Goal: Book appointment/travel/reservation

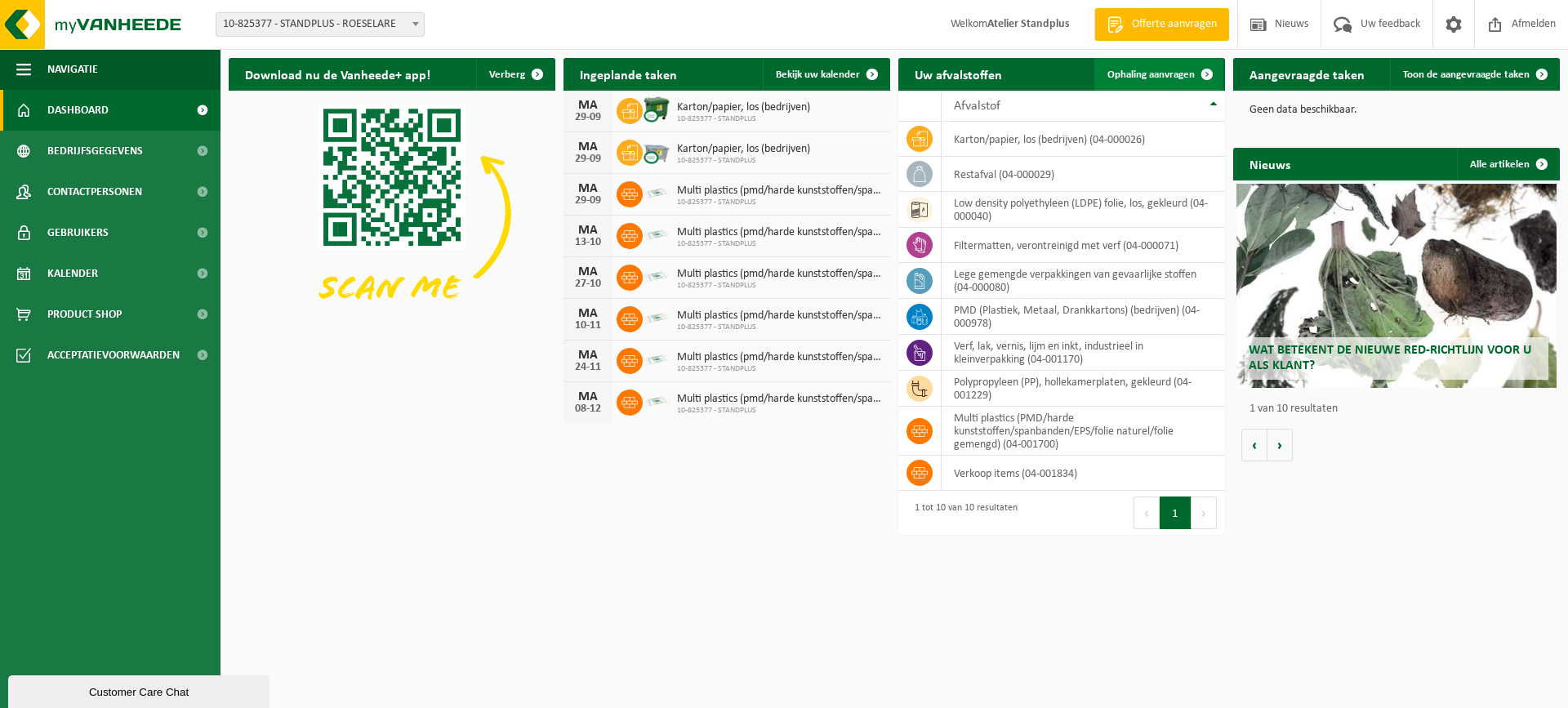
click at [1203, 65] on span at bounding box center [1206, 74] width 33 height 33
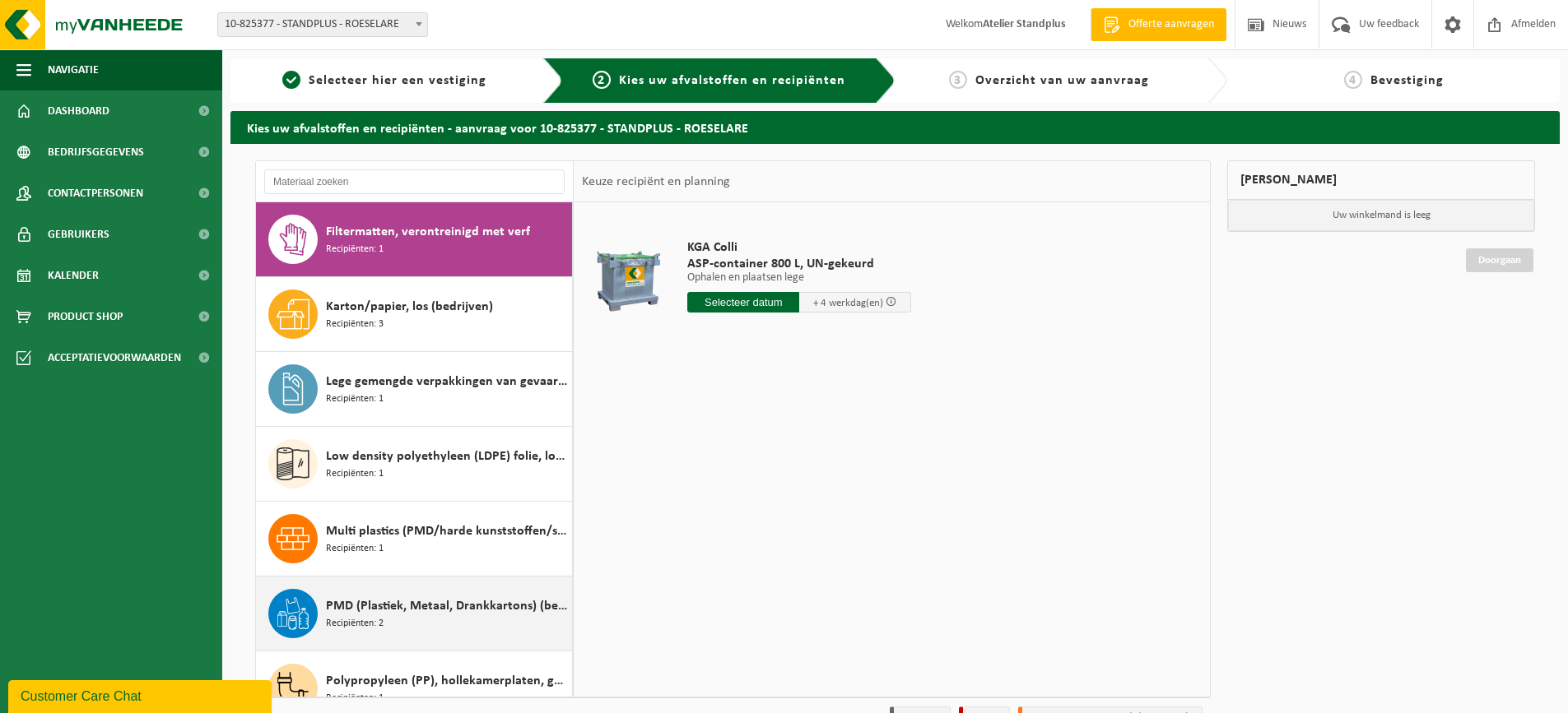
click at [471, 626] on div "PMD (Plastiek, Metaal, Drankkartons) (bedrijven) Recipiënten: 2" at bounding box center [447, 613] width 242 height 49
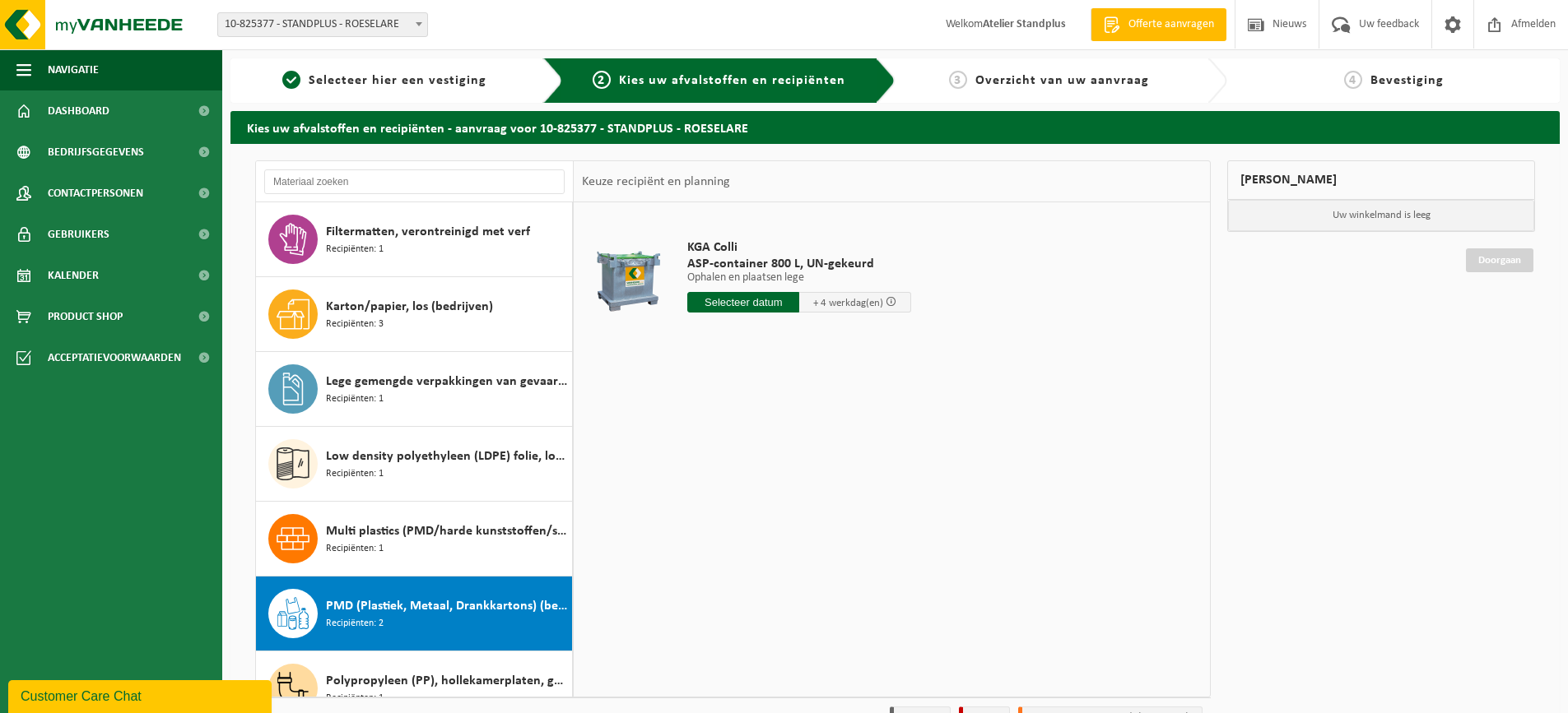
scroll to position [179, 0]
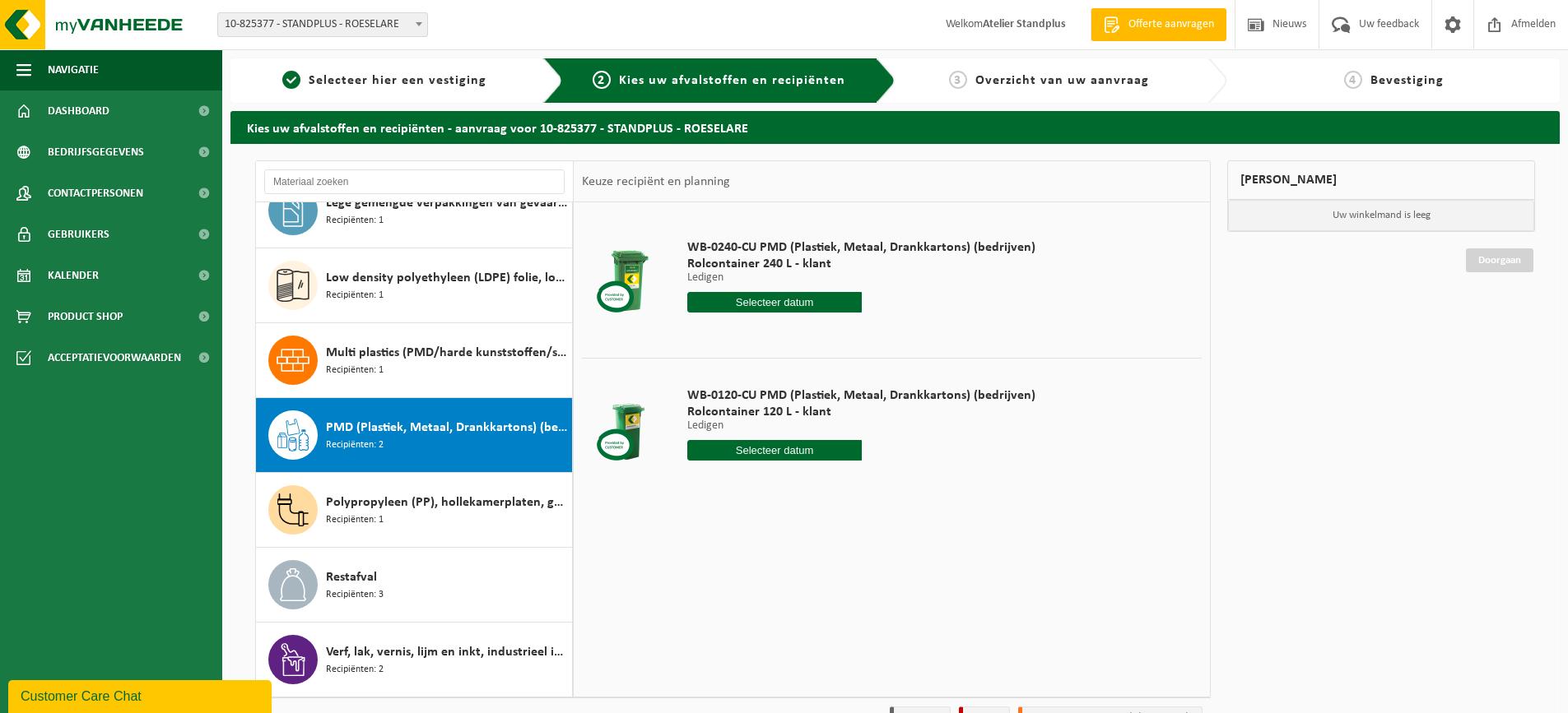
click at [794, 460] on input "text" at bounding box center [774, 450] width 174 height 21
click at [701, 650] on div "29" at bounding box center [702, 649] width 29 height 26
type input "Van 2025-09-29"
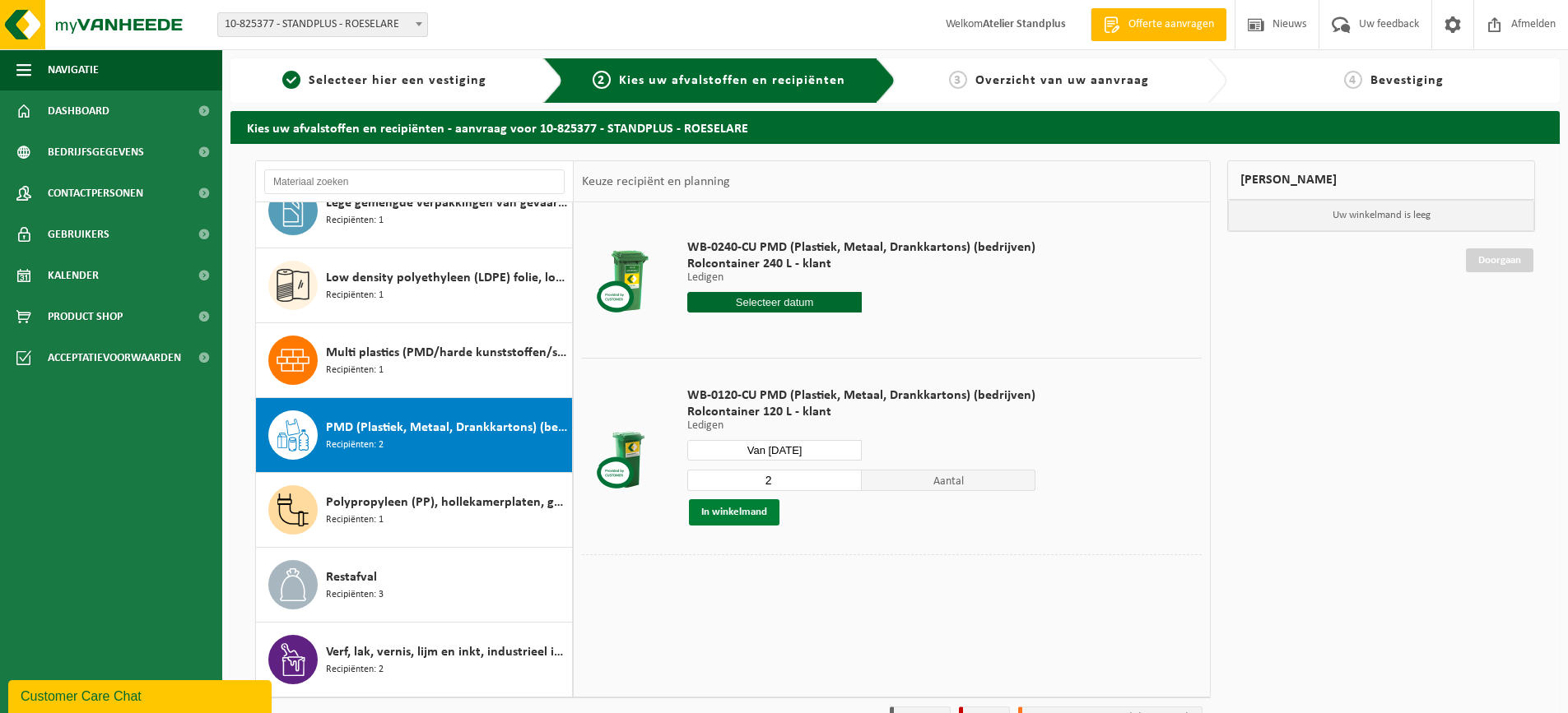
click at [743, 519] on button "In winkelmand" at bounding box center [734, 512] width 90 height 26
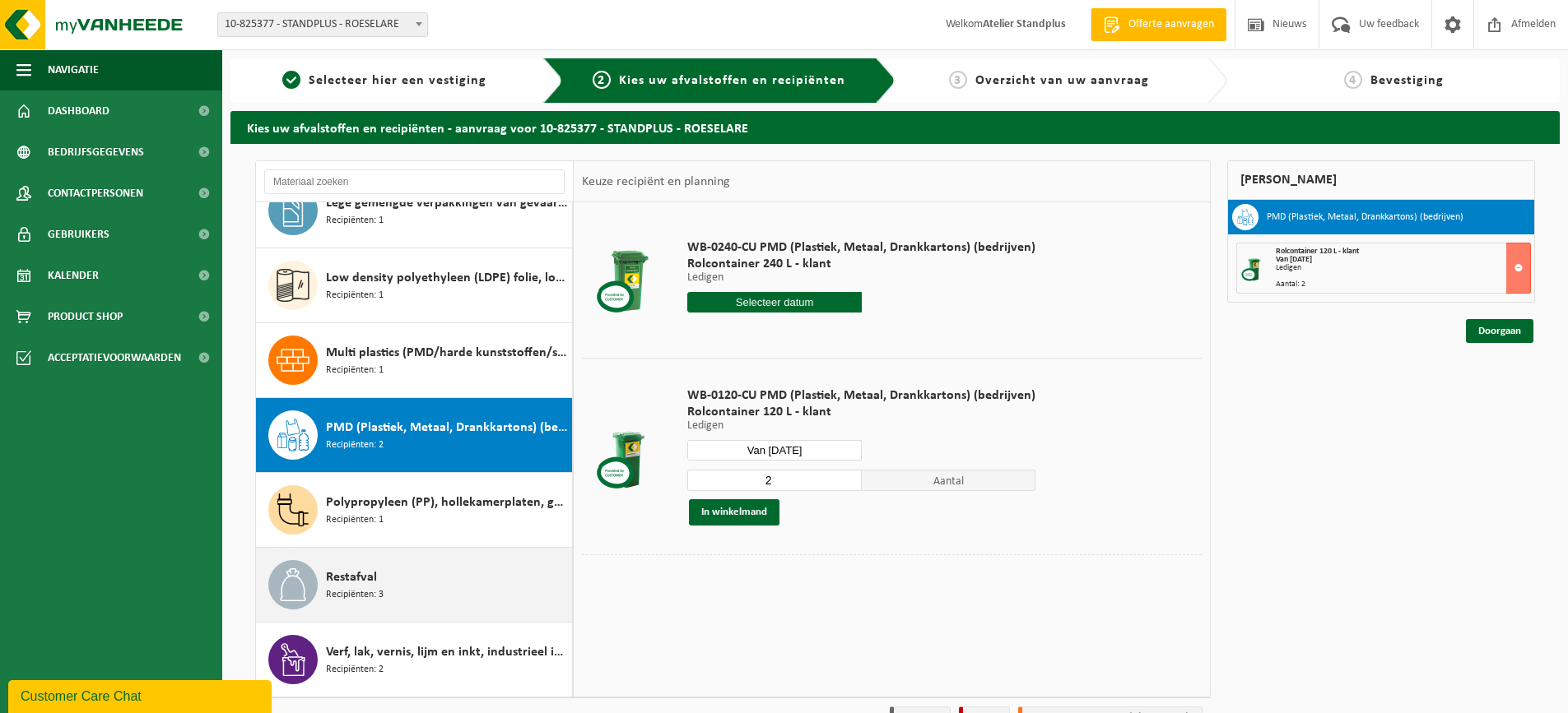
click at [442, 575] on div "Restafval Recipiënten: 3" at bounding box center [447, 585] width 242 height 49
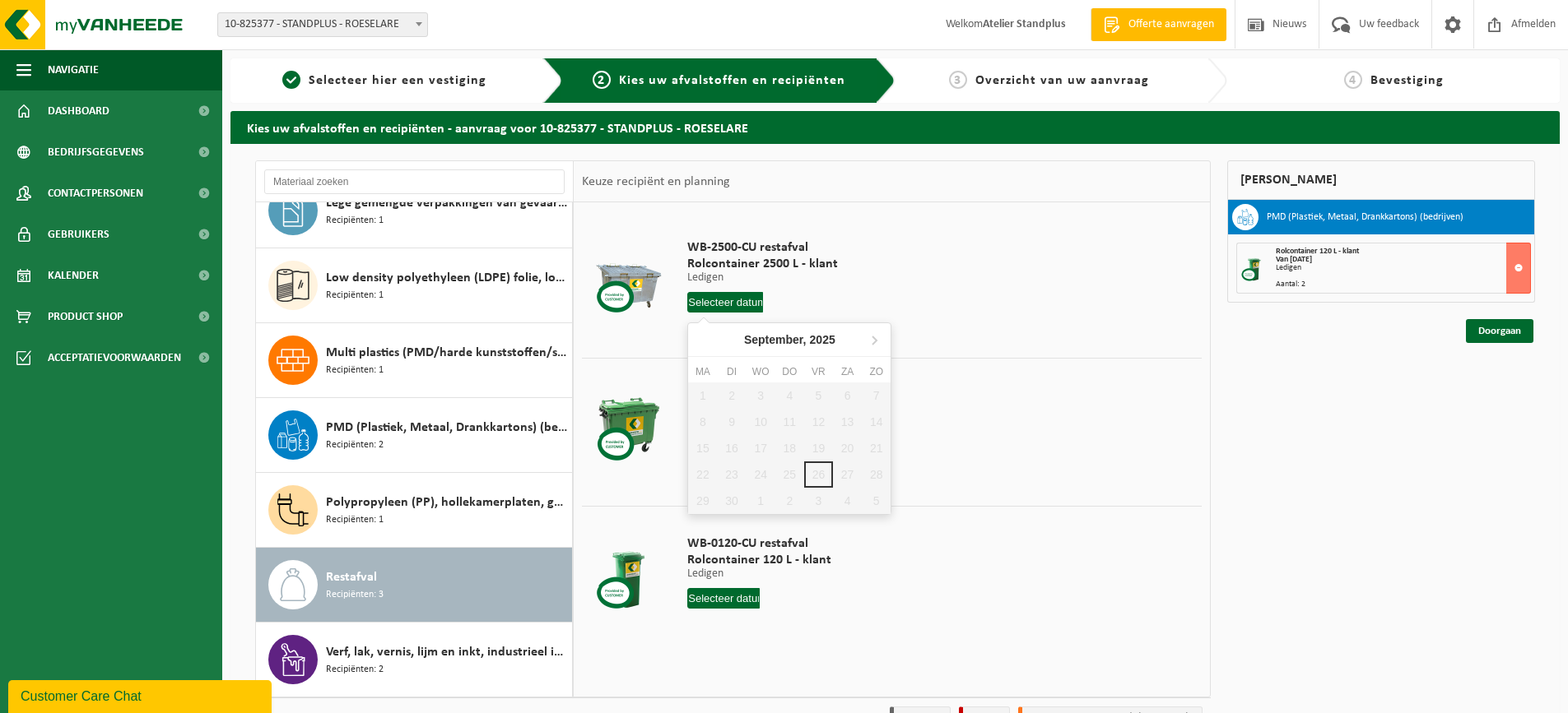
click at [699, 300] on input "text" at bounding box center [725, 302] width 75 height 21
click at [872, 340] on icon at bounding box center [874, 340] width 26 height 26
click at [790, 402] on div "2" at bounding box center [790, 396] width 29 height 26
type input "Van [DATE]"
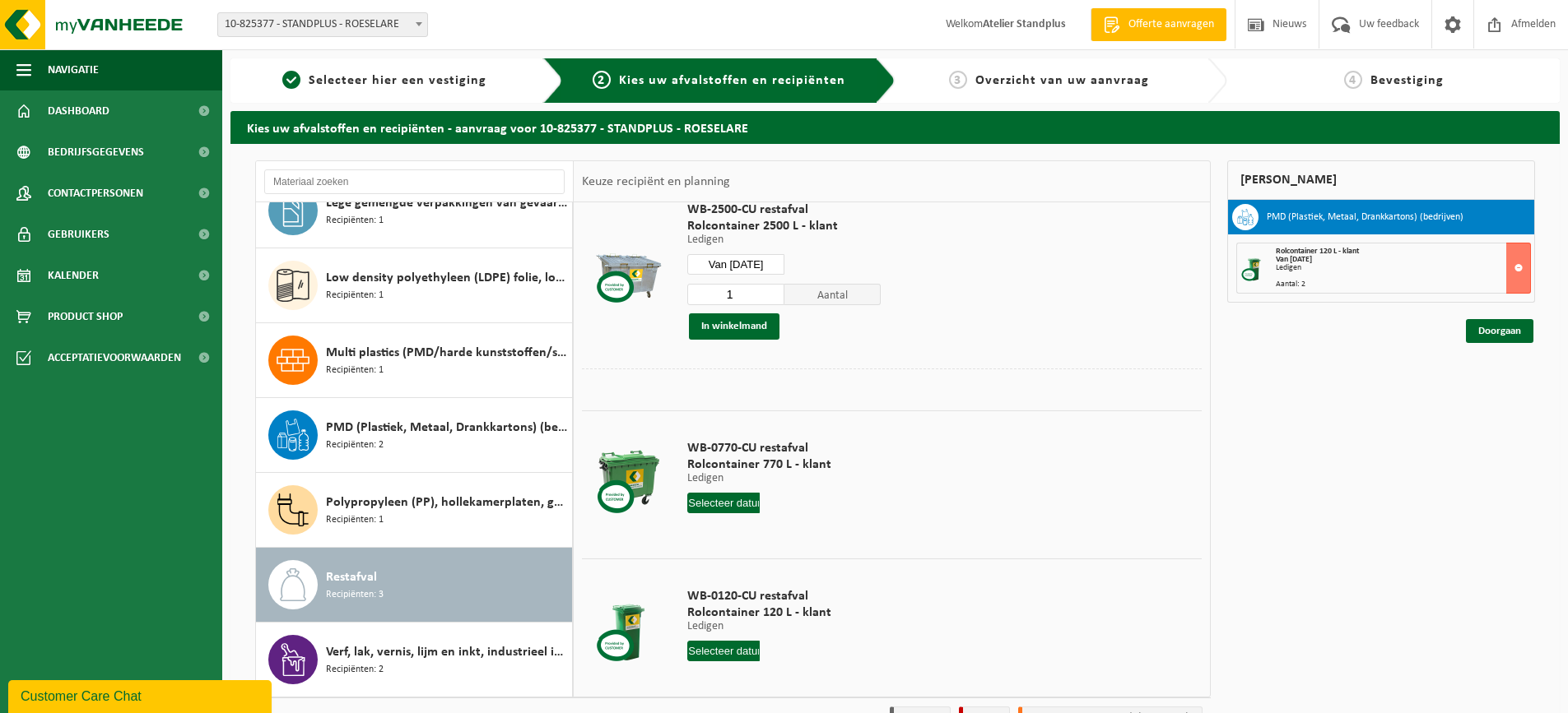
scroll to position [56, 0]
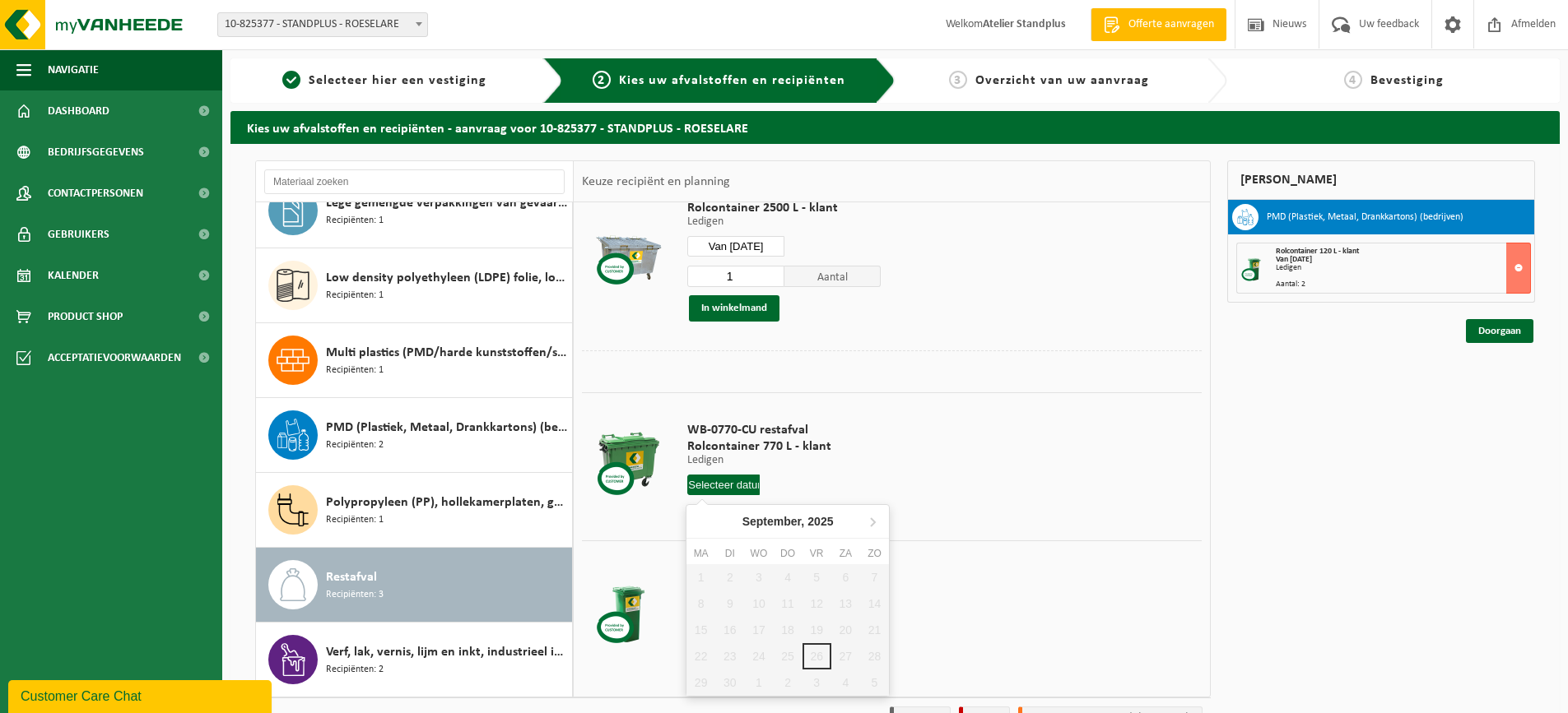
click at [755, 479] on input "text" at bounding box center [723, 485] width 73 height 21
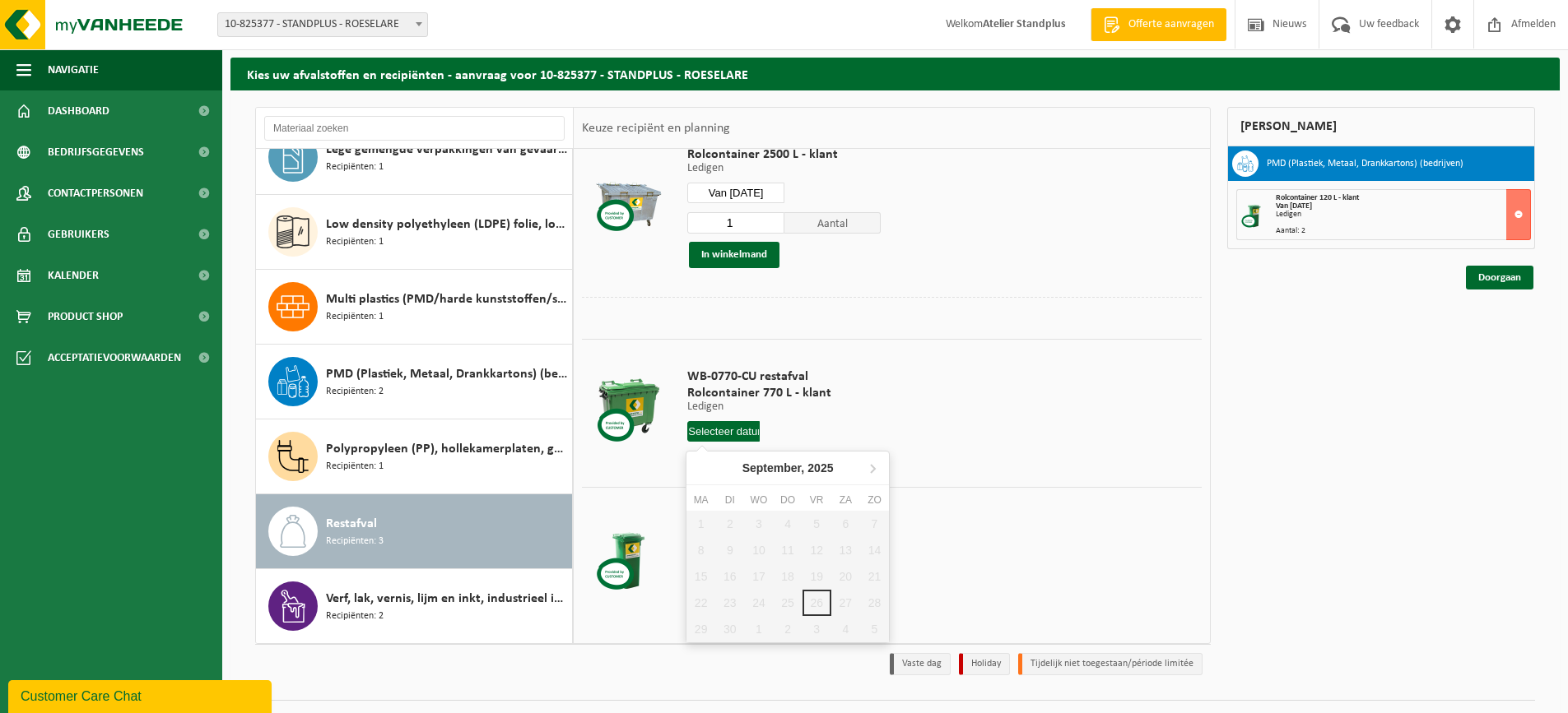
scroll to position [82, 0]
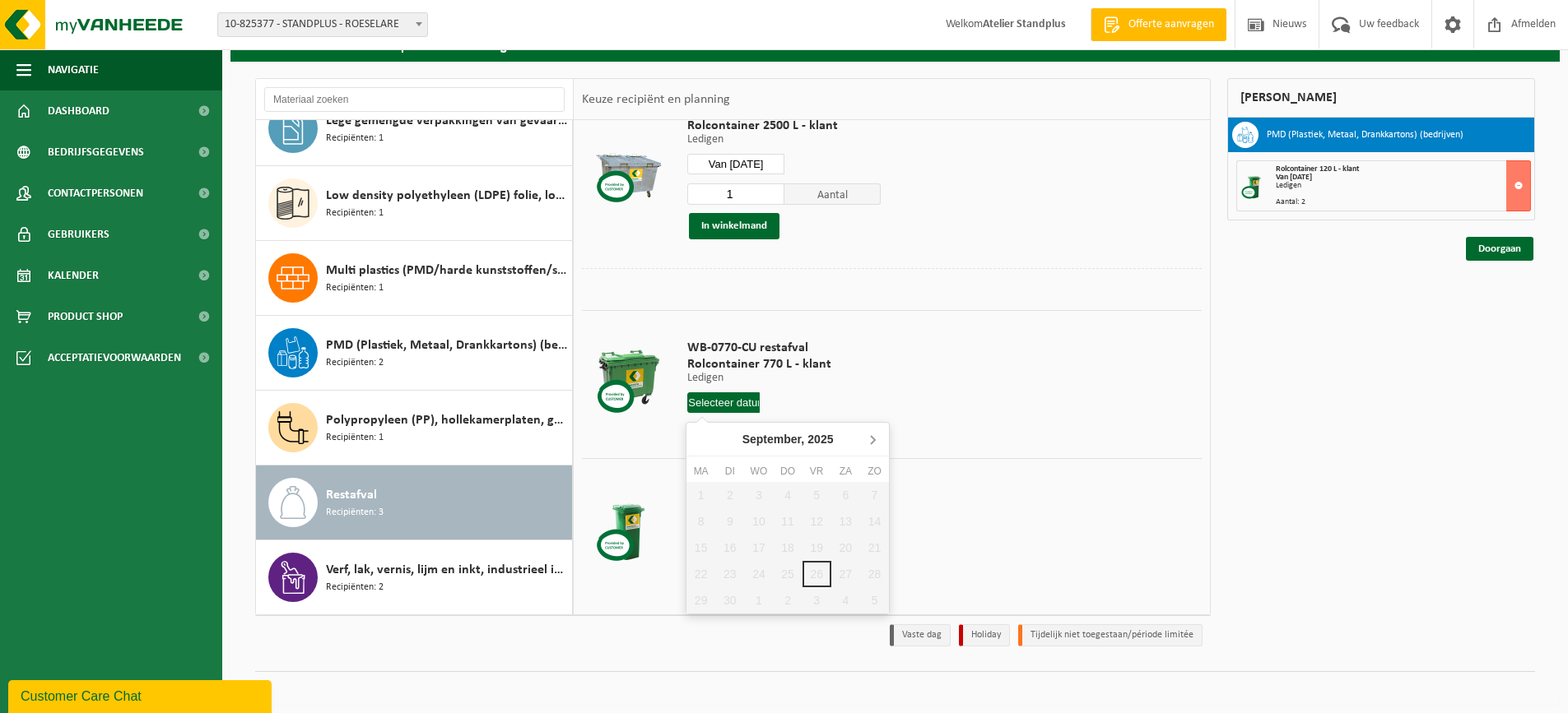
click at [873, 444] on icon at bounding box center [873, 440] width 4 height 8
click at [789, 500] on div "2" at bounding box center [787, 495] width 29 height 26
type input "Van 2025-10-02"
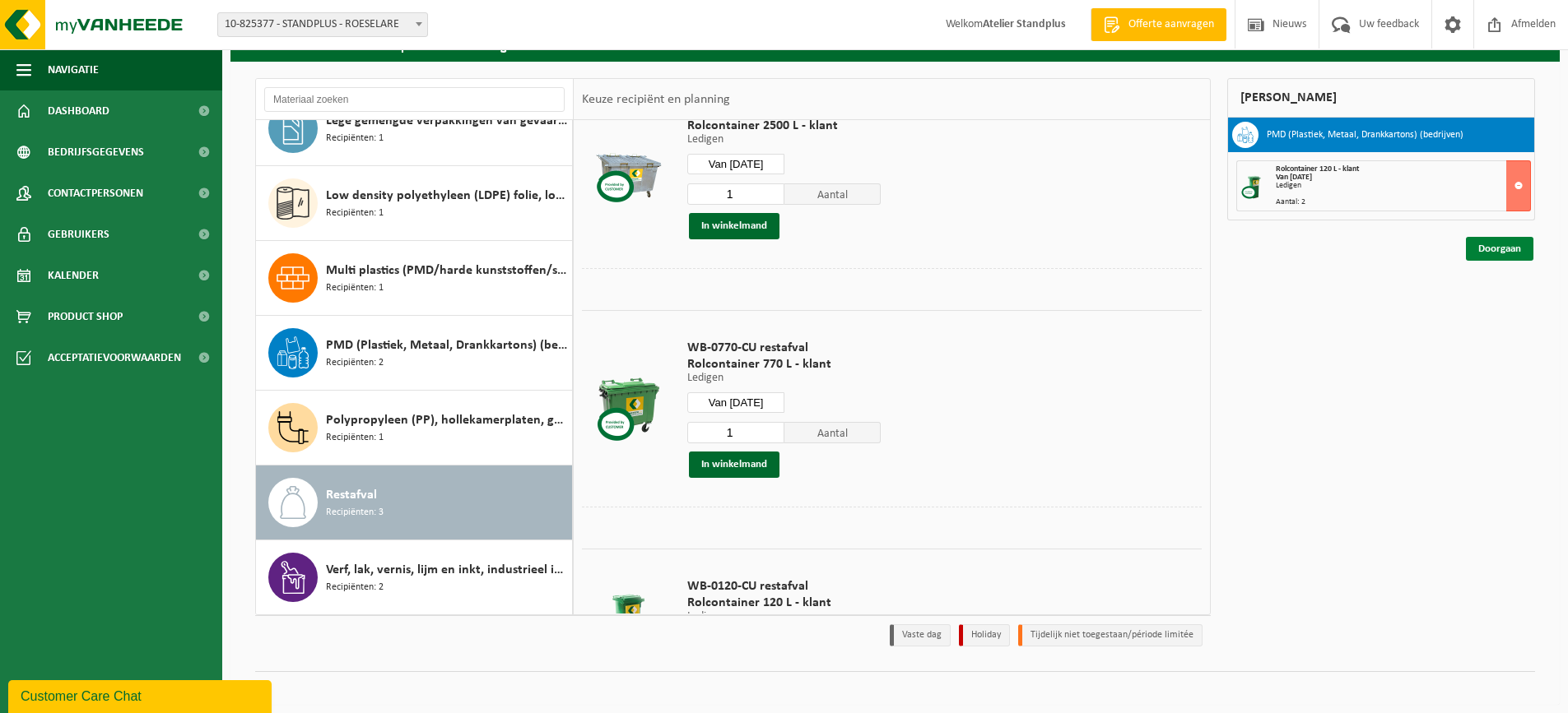
click at [1511, 254] on link "Doorgaan" at bounding box center [1500, 249] width 68 height 24
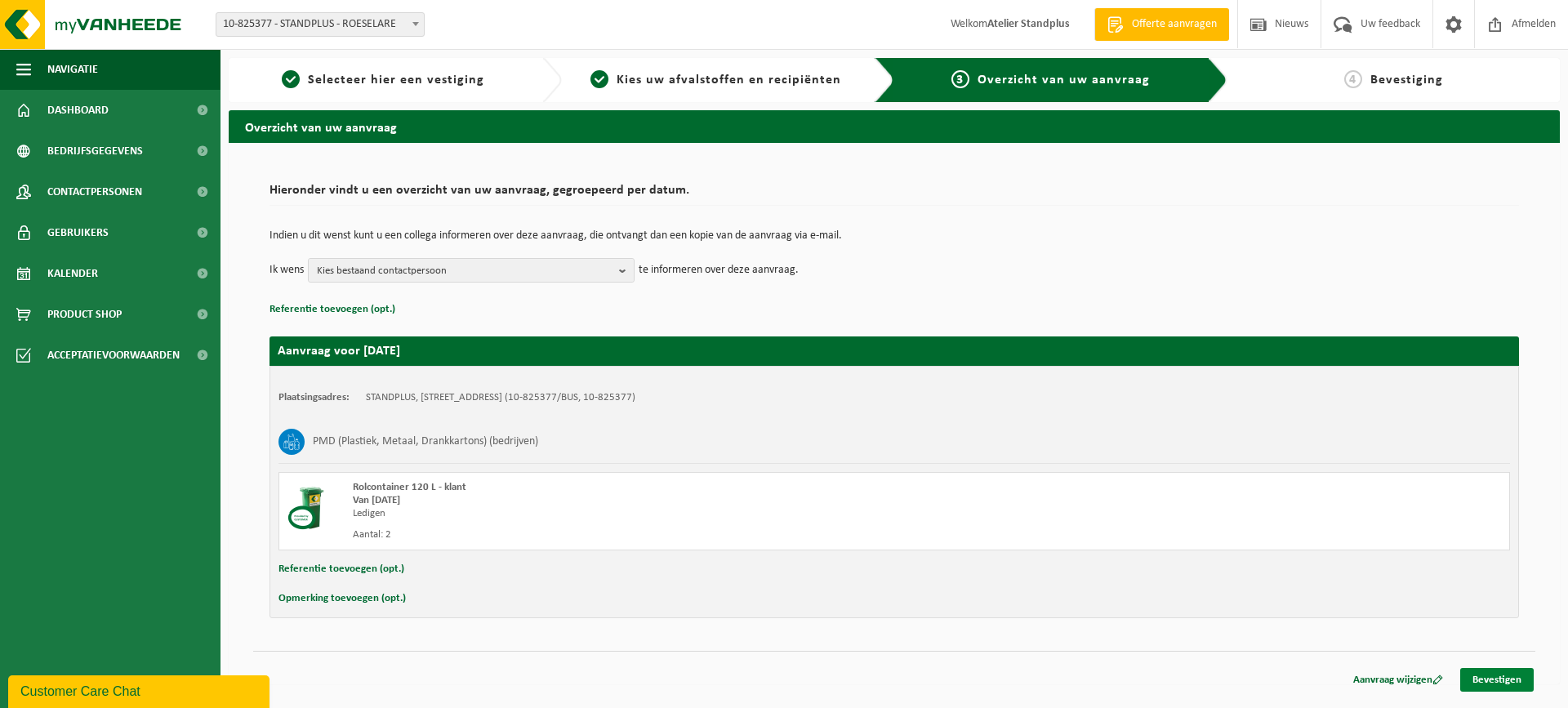
click at [1492, 674] on link "Bevestigen" at bounding box center [1497, 679] width 74 height 23
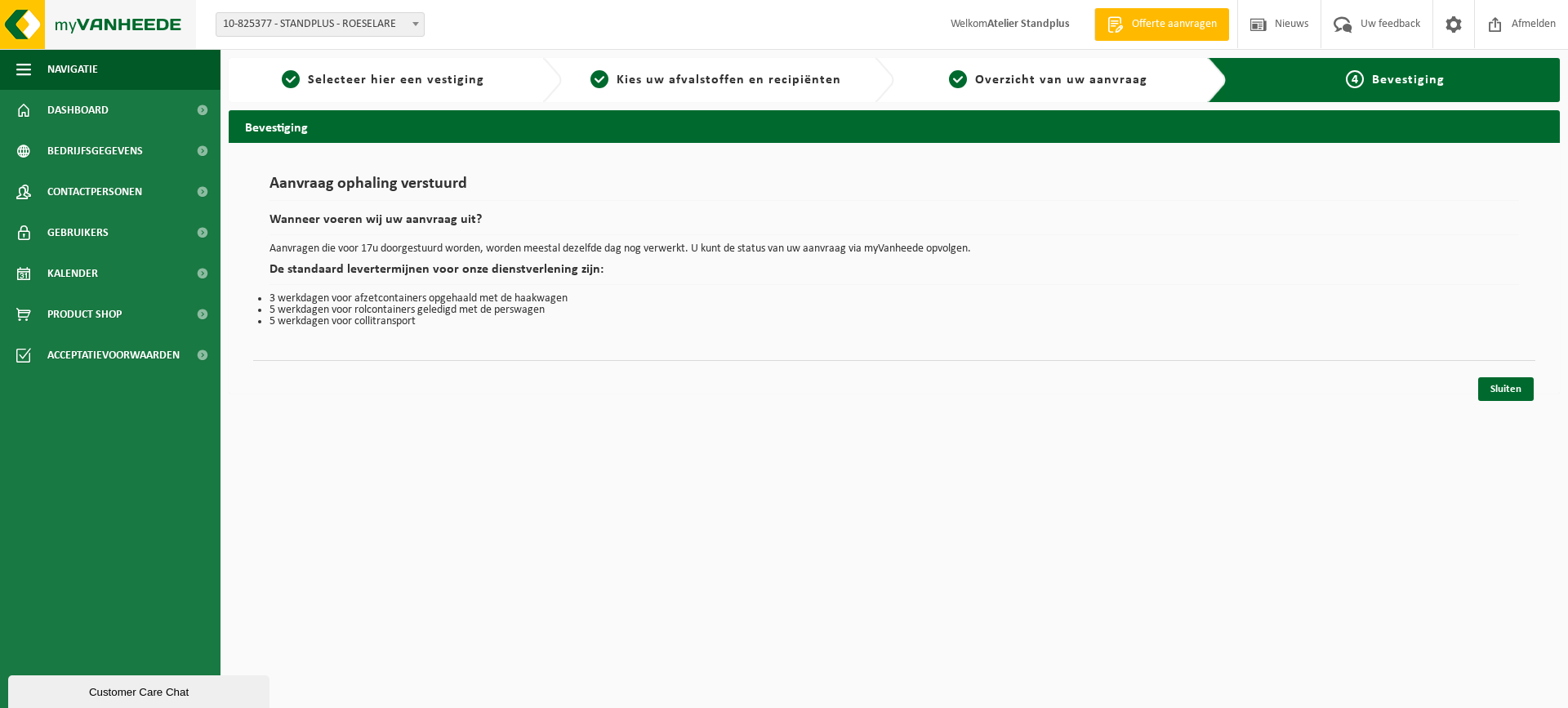
click at [126, 29] on img at bounding box center [98, 24] width 196 height 49
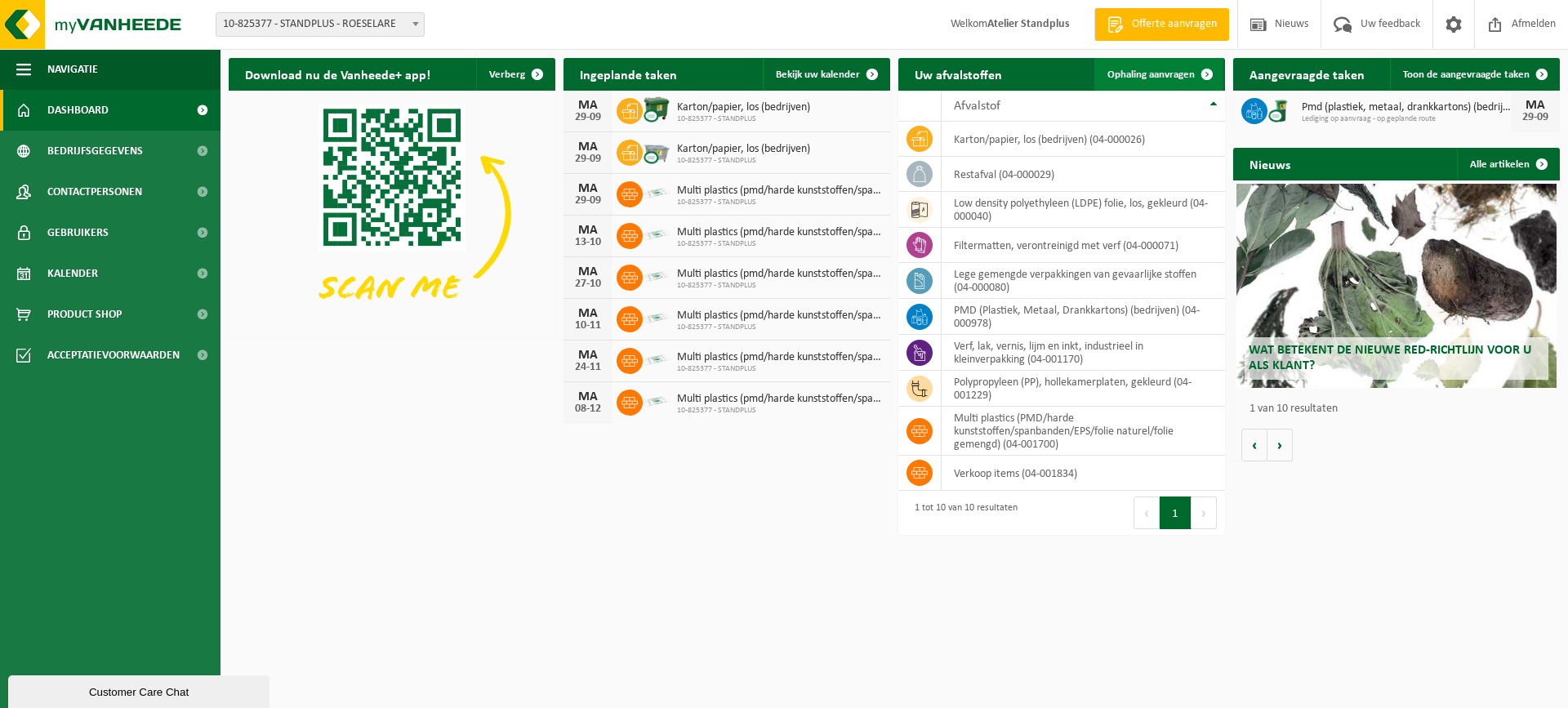
click at [1171, 67] on link "Ophaling aanvragen" at bounding box center [1158, 74] width 129 height 33
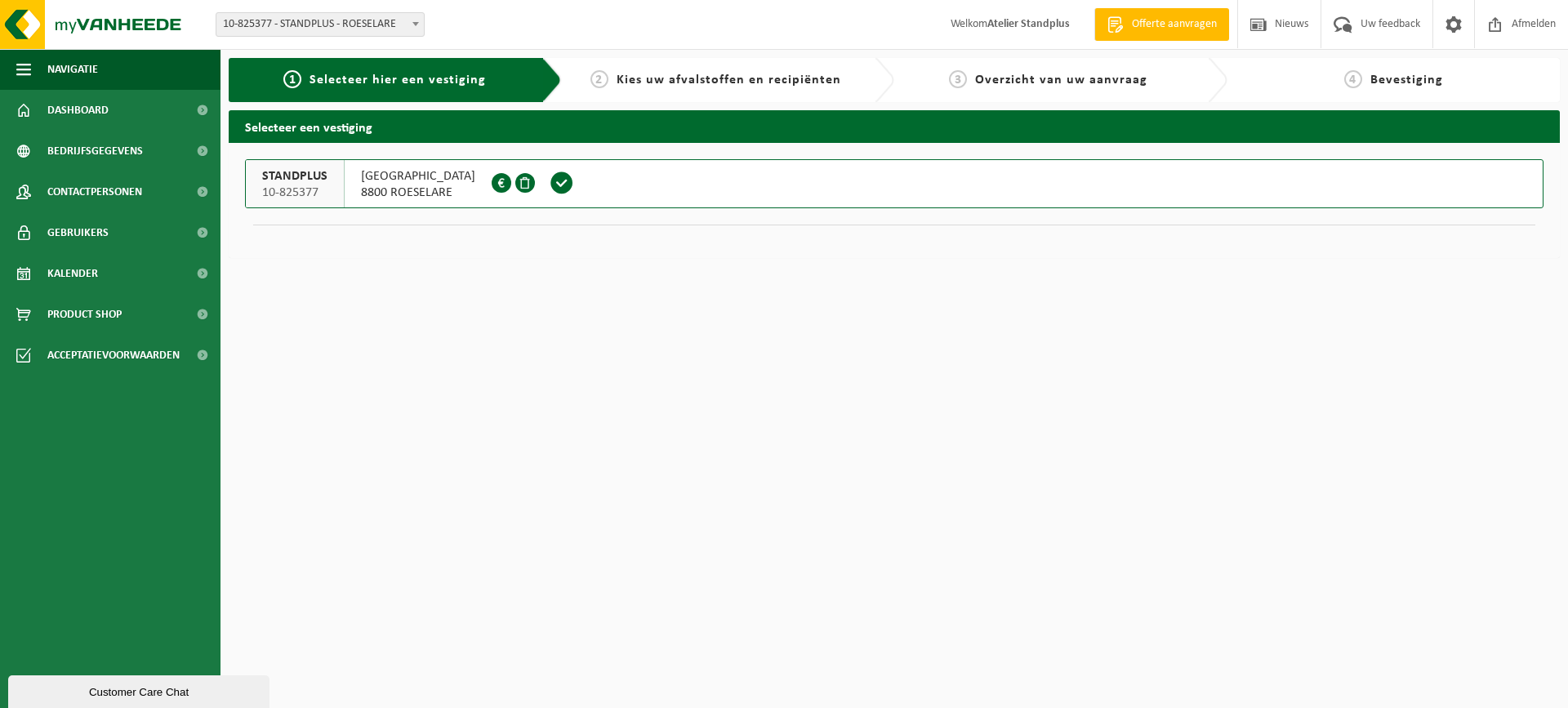
click at [572, 182] on span at bounding box center [562, 183] width 24 height 24
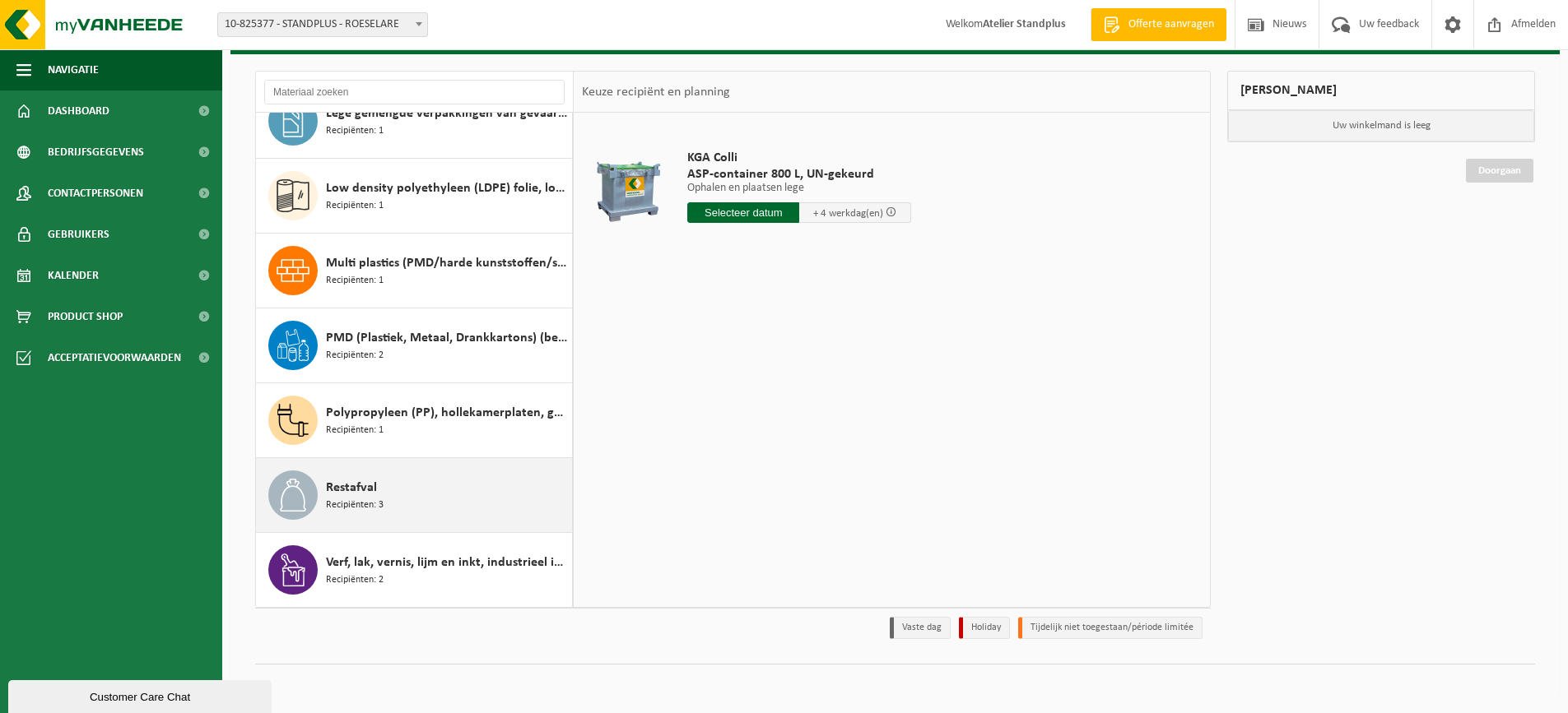
scroll to position [90, 0]
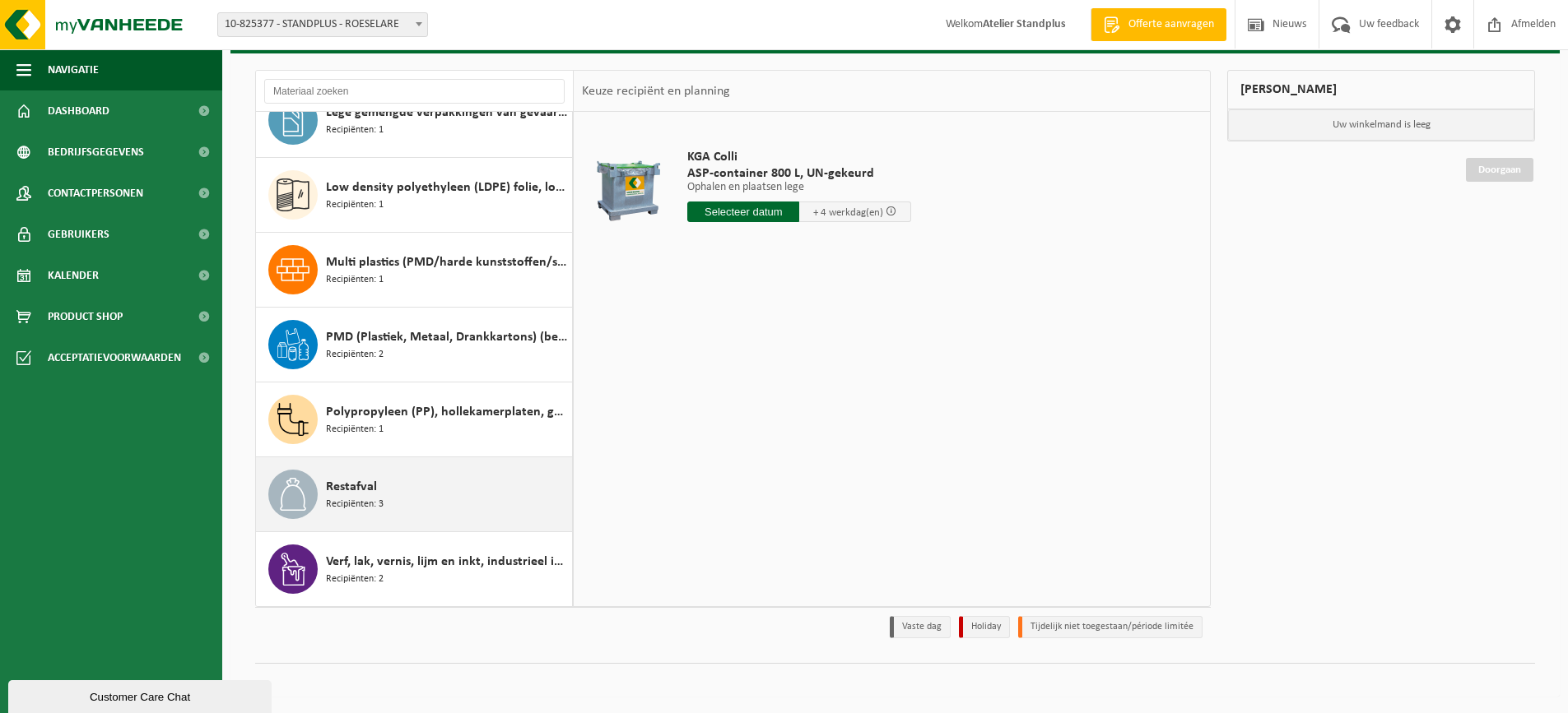
click at [439, 514] on div "Restafval Recipiënten: 3" at bounding box center [447, 494] width 242 height 49
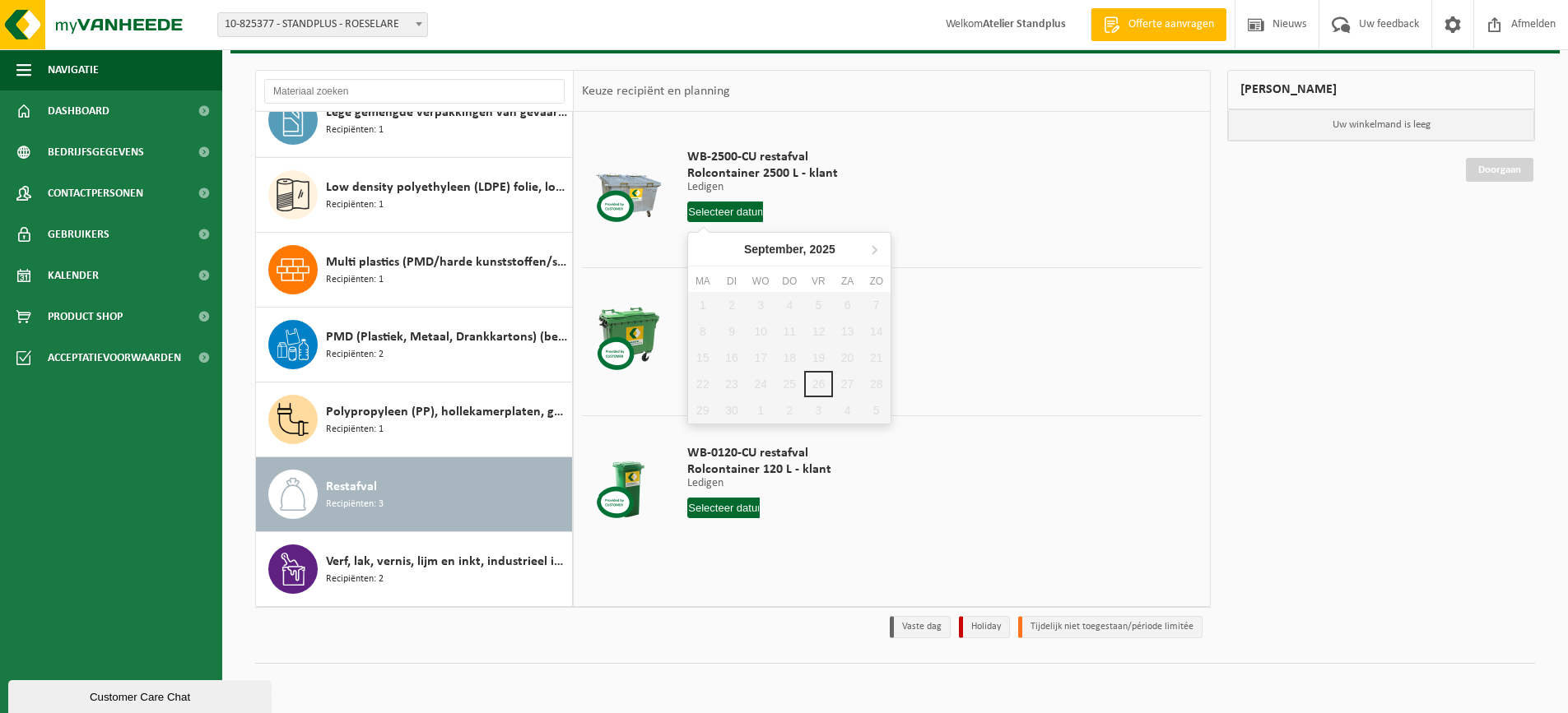
click at [736, 206] on input "text" at bounding box center [725, 212] width 75 height 21
click at [870, 244] on icon at bounding box center [874, 250] width 26 height 26
click at [786, 311] on div "2" at bounding box center [790, 305] width 29 height 26
type input "Van 2025-10-02"
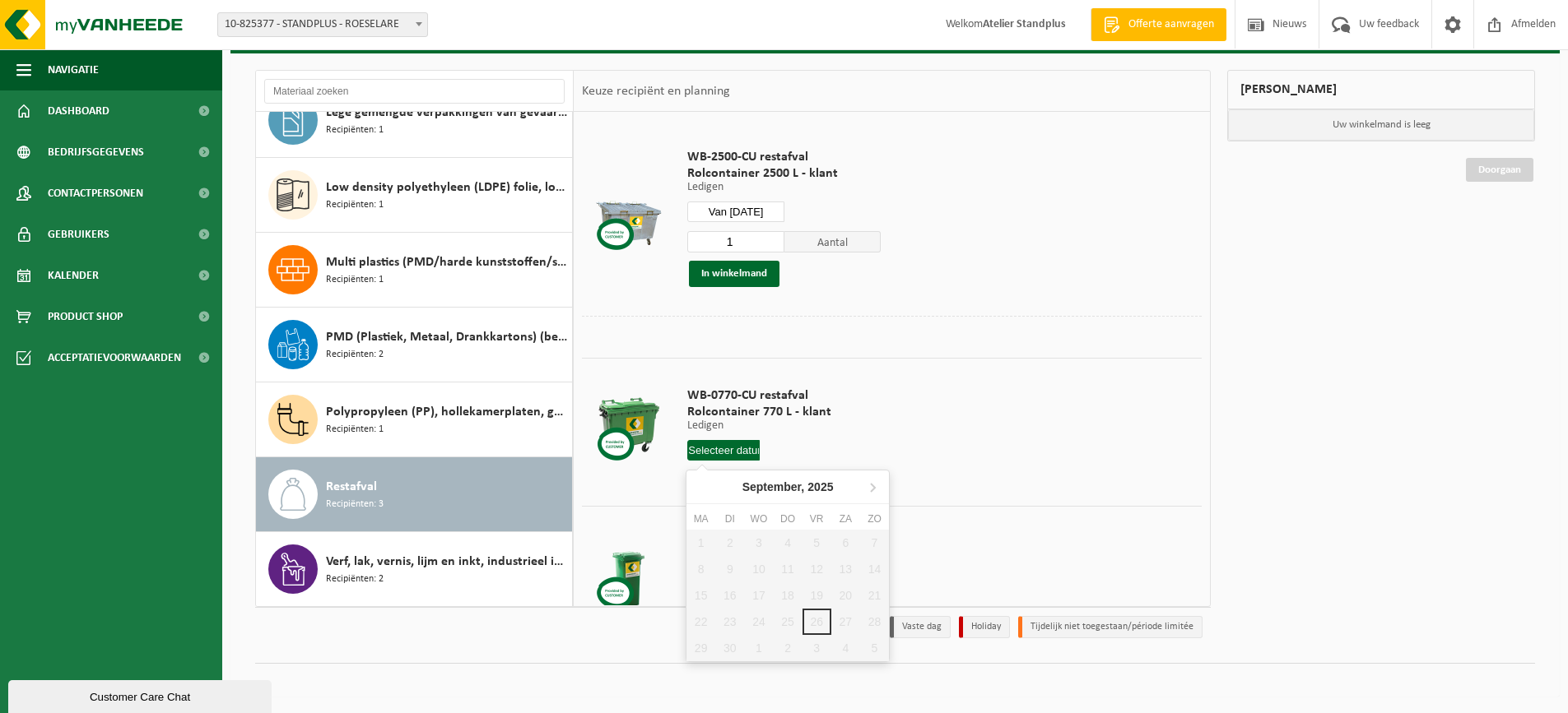
click at [727, 451] on input "text" at bounding box center [723, 450] width 73 height 21
click at [874, 493] on icon at bounding box center [873, 487] width 26 height 26
click at [792, 543] on div "2" at bounding box center [787, 543] width 29 height 26
type input "Van 2025-10-02"
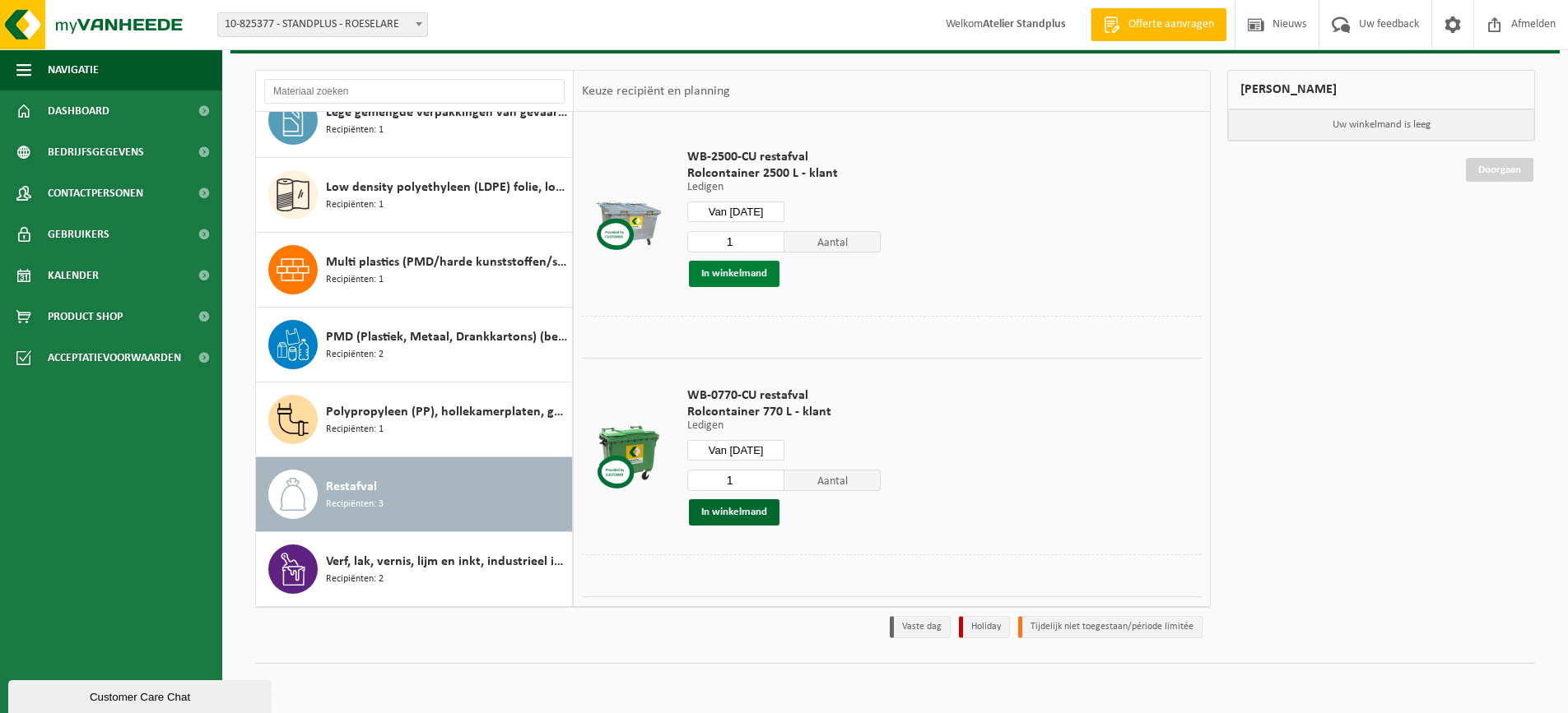
click at [751, 282] on button "In winkelmand" at bounding box center [734, 274] width 90 height 26
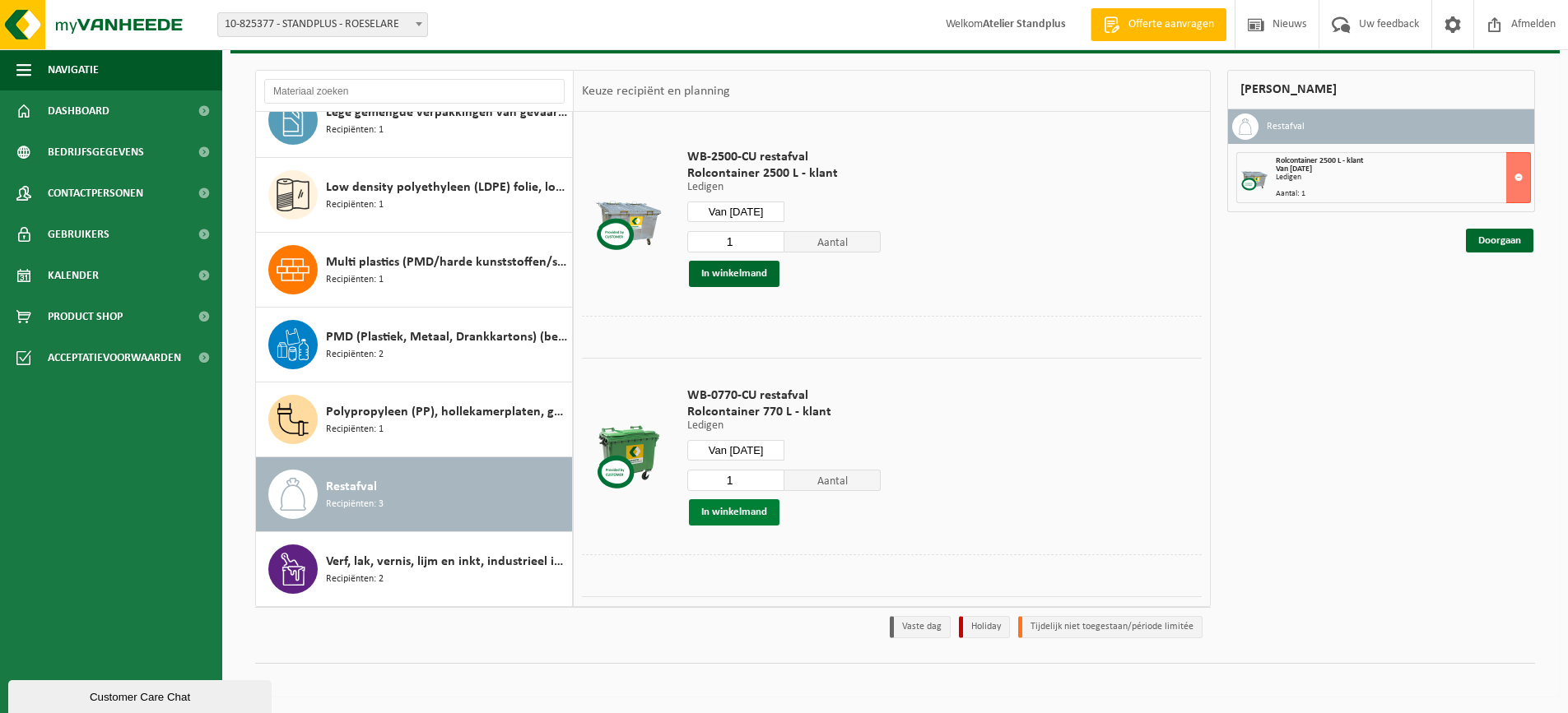
click at [747, 516] on button "In winkelmand" at bounding box center [734, 512] width 90 height 26
click at [1487, 307] on link "Doorgaan" at bounding box center [1500, 300] width 68 height 24
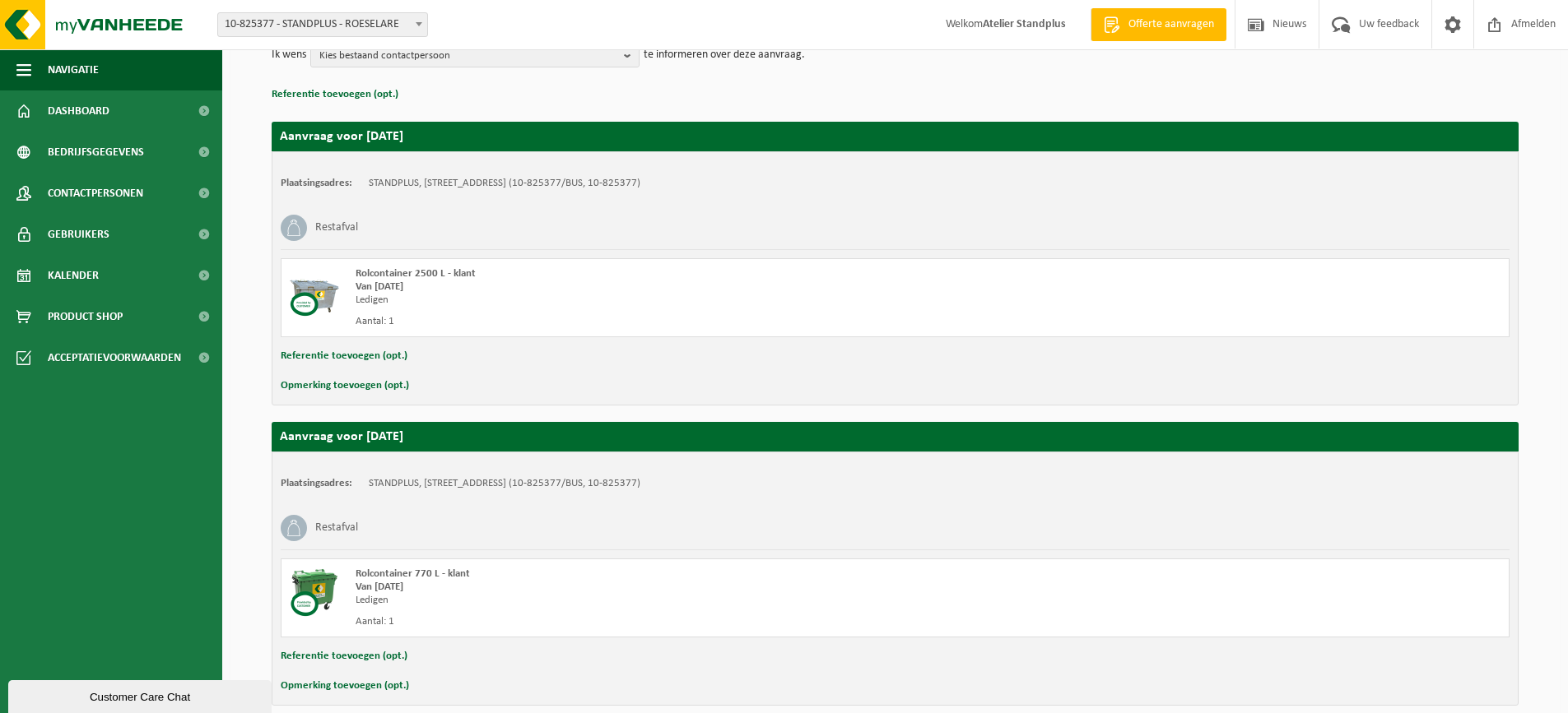
scroll to position [293, 0]
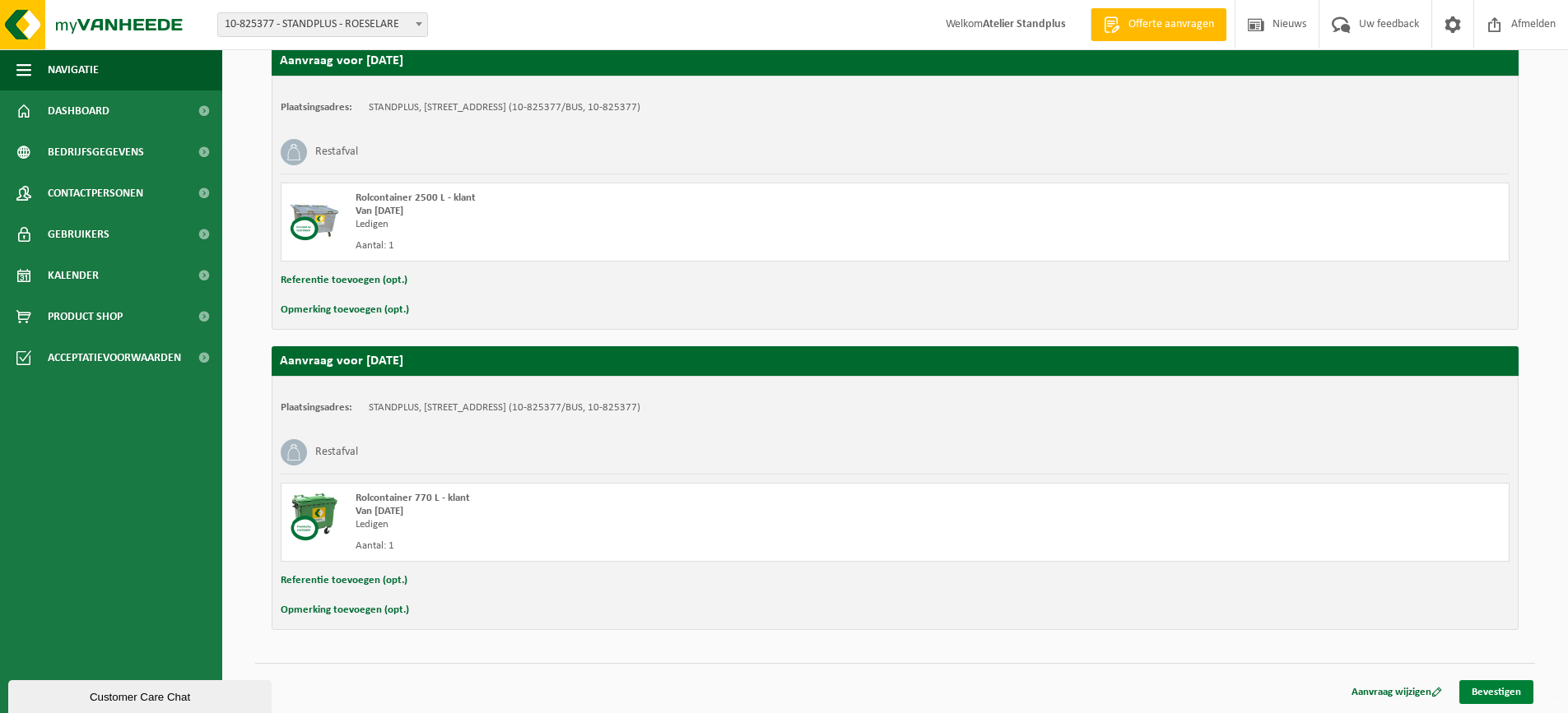
click at [1505, 692] on link "Bevestigen" at bounding box center [1496, 691] width 74 height 24
